Goal: Task Accomplishment & Management: Manage account settings

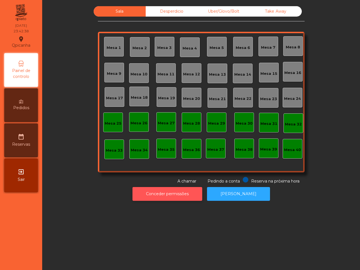
click at [181, 193] on button "Conceder permissões" at bounding box center [167, 194] width 70 height 14
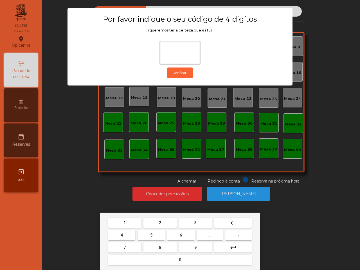
click at [177, 236] on button "6" at bounding box center [180, 235] width 27 height 10
click at [150, 237] on button "5" at bounding box center [150, 235] width 27 height 10
click at [137, 221] on button "1" at bounding box center [124, 222] width 33 height 10
click at [155, 223] on button "2" at bounding box center [159, 222] width 33 height 10
type input "****"
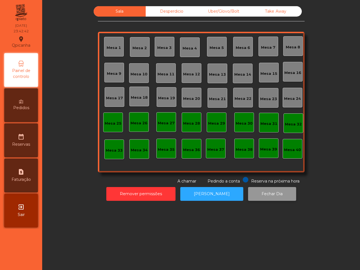
click at [267, 190] on button "Fechar Dia" at bounding box center [272, 194] width 48 height 14
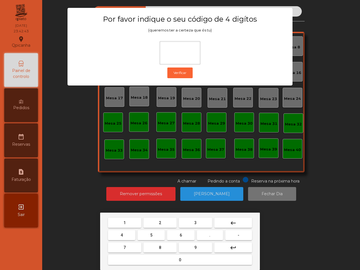
click at [183, 233] on button "6" at bounding box center [180, 235] width 27 height 10
click at [150, 233] on span "5" at bounding box center [151, 235] width 2 height 4
click at [139, 223] on button "1" at bounding box center [124, 222] width 33 height 10
click at [165, 222] on button "2" at bounding box center [159, 222] width 33 height 10
type input "****"
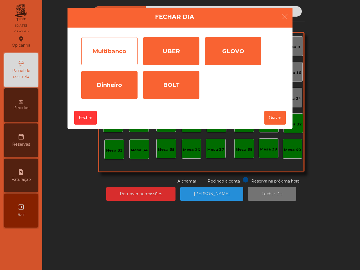
click at [99, 56] on div "Multibanco" at bounding box center [109, 51] width 56 height 28
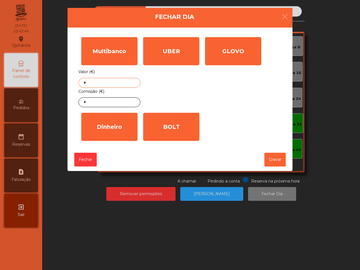
click at [116, 83] on input "*" at bounding box center [109, 83] width 62 height 10
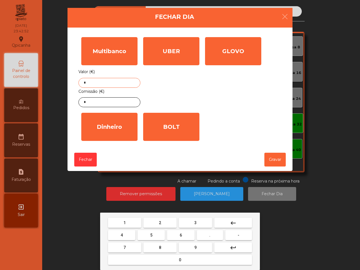
click at [162, 220] on button "2" at bounding box center [159, 222] width 33 height 10
click at [126, 246] on button "7" at bounding box center [124, 247] width 33 height 10
click at [199, 223] on button "3" at bounding box center [195, 222] width 33 height 10
click at [128, 231] on button "4" at bounding box center [121, 235] width 27 height 10
drag, startPoint x: 208, startPoint y: 236, endPoint x: 168, endPoint y: 235, distance: 40.5
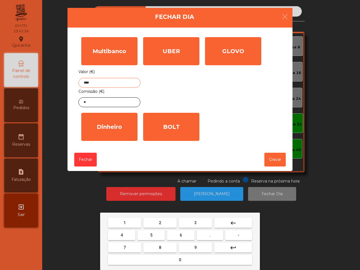
click at [208, 236] on button "." at bounding box center [210, 235] width 26 height 10
click at [124, 232] on button "4" at bounding box center [121, 235] width 27 height 10
click at [146, 234] on button "5" at bounding box center [150, 235] width 27 height 10
type input "*******"
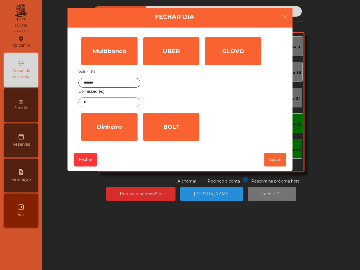
click at [117, 101] on input "*" at bounding box center [109, 102] width 62 height 10
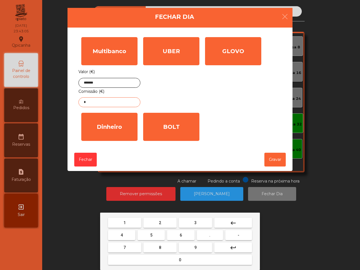
click at [155, 237] on button "5" at bounding box center [150, 235] width 27 height 10
click at [211, 234] on button "." at bounding box center [210, 235] width 26 height 10
click at [165, 246] on button "8" at bounding box center [159, 247] width 33 height 10
click at [126, 219] on button "1" at bounding box center [124, 222] width 33 height 10
type input "****"
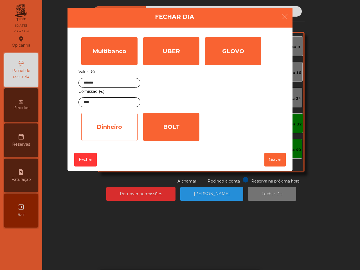
click at [123, 130] on div "Dinheiro" at bounding box center [109, 127] width 56 height 28
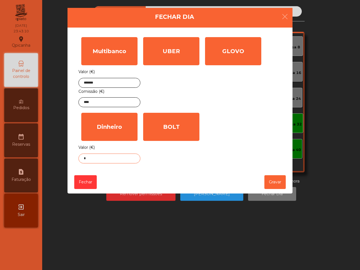
click at [120, 156] on input "*" at bounding box center [109, 158] width 62 height 10
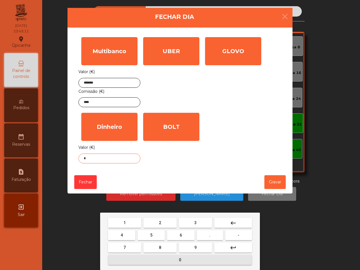
click at [187, 261] on button "0" at bounding box center [180, 260] width 144 height 10
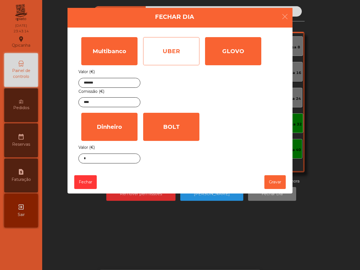
click at [162, 57] on div "UBER" at bounding box center [171, 51] width 56 height 28
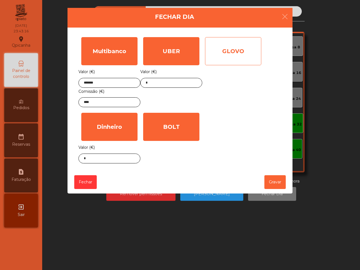
click at [242, 53] on div "GLOVO" at bounding box center [233, 51] width 56 height 28
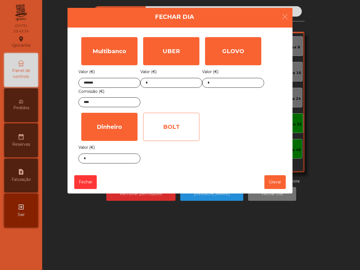
click at [189, 119] on div "BOLT" at bounding box center [171, 127] width 56 height 28
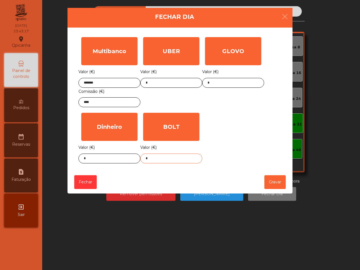
click at [170, 163] on input "*" at bounding box center [171, 158] width 62 height 10
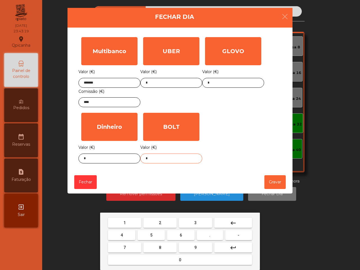
click at [164, 224] on button "2" at bounding box center [159, 222] width 33 height 10
click at [217, 235] on button "." at bounding box center [210, 235] width 26 height 10
click at [200, 224] on button "3" at bounding box center [195, 222] width 33 height 10
click at [203, 249] on button "9" at bounding box center [195, 247] width 33 height 10
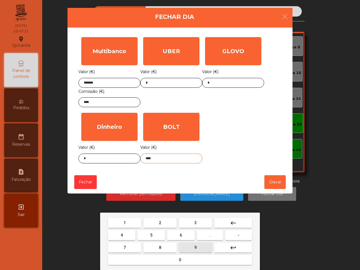
type input "*****"
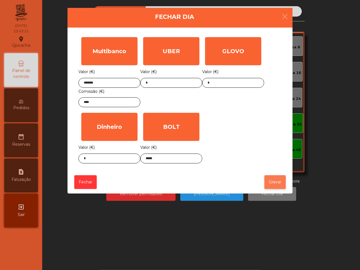
click at [276, 181] on button "Gravar" at bounding box center [274, 182] width 21 height 14
